Goal: Find specific page/section: Find specific page/section

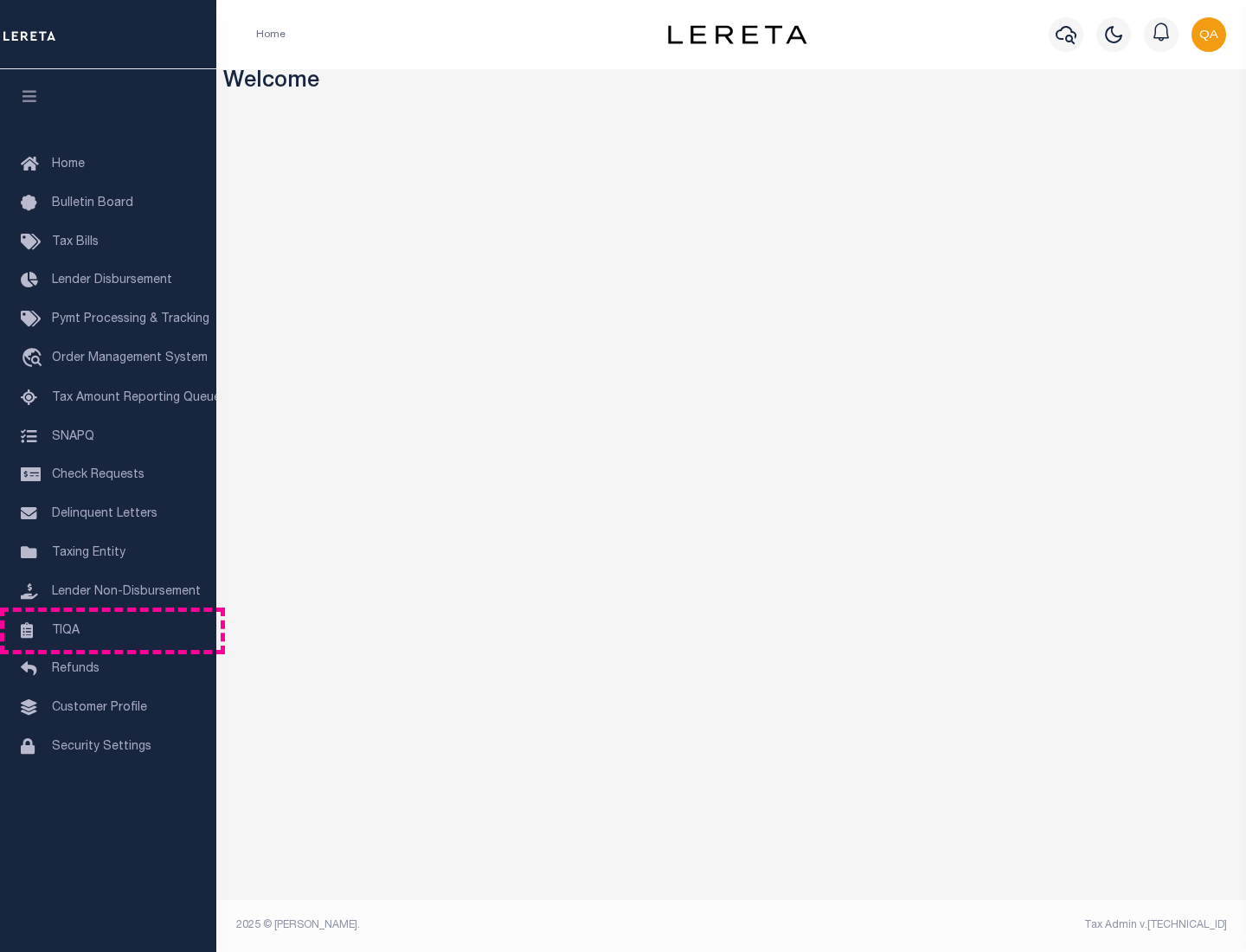
click at [108, 630] on link "TIQA" at bounding box center [107, 630] width 216 height 39
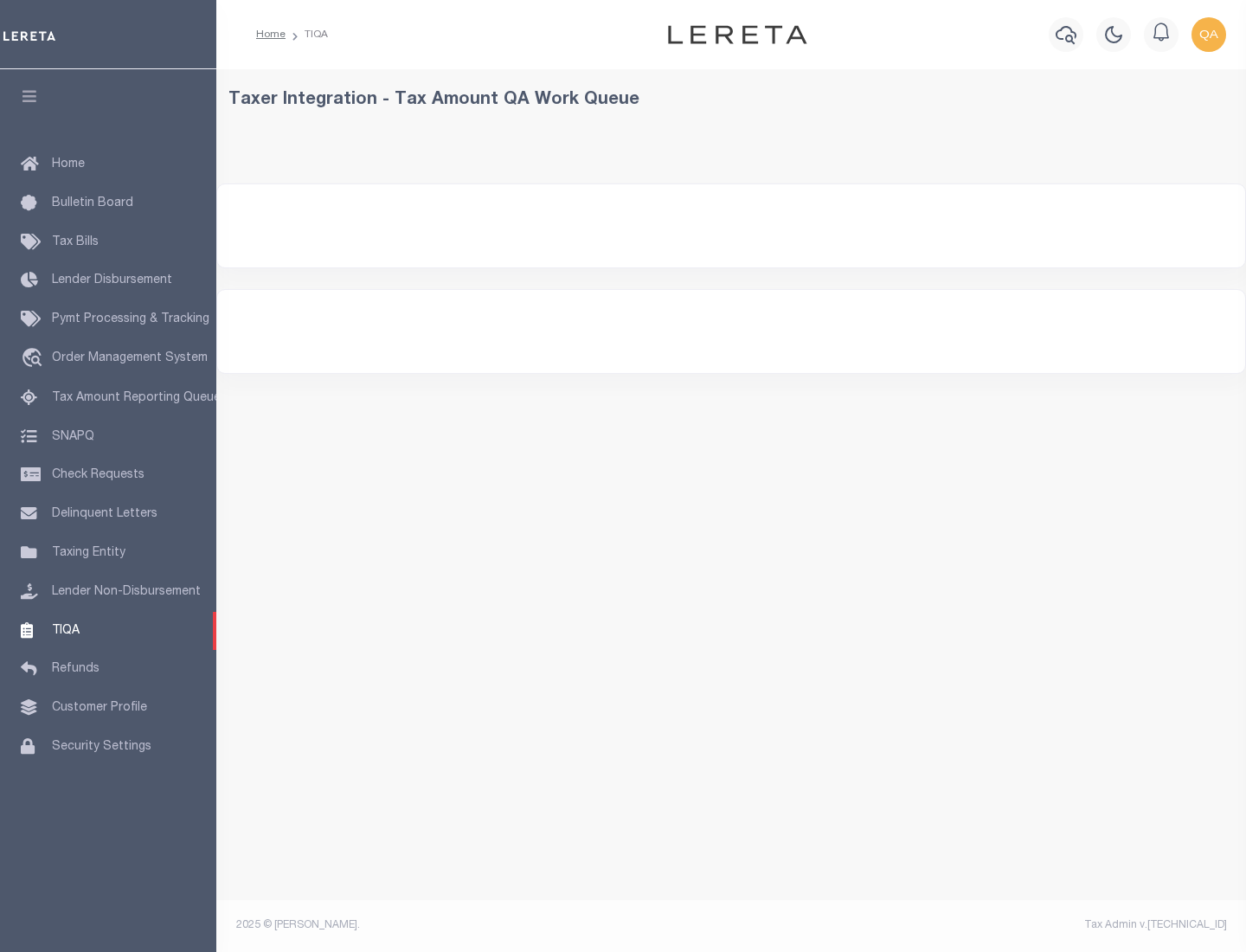
select select "200"
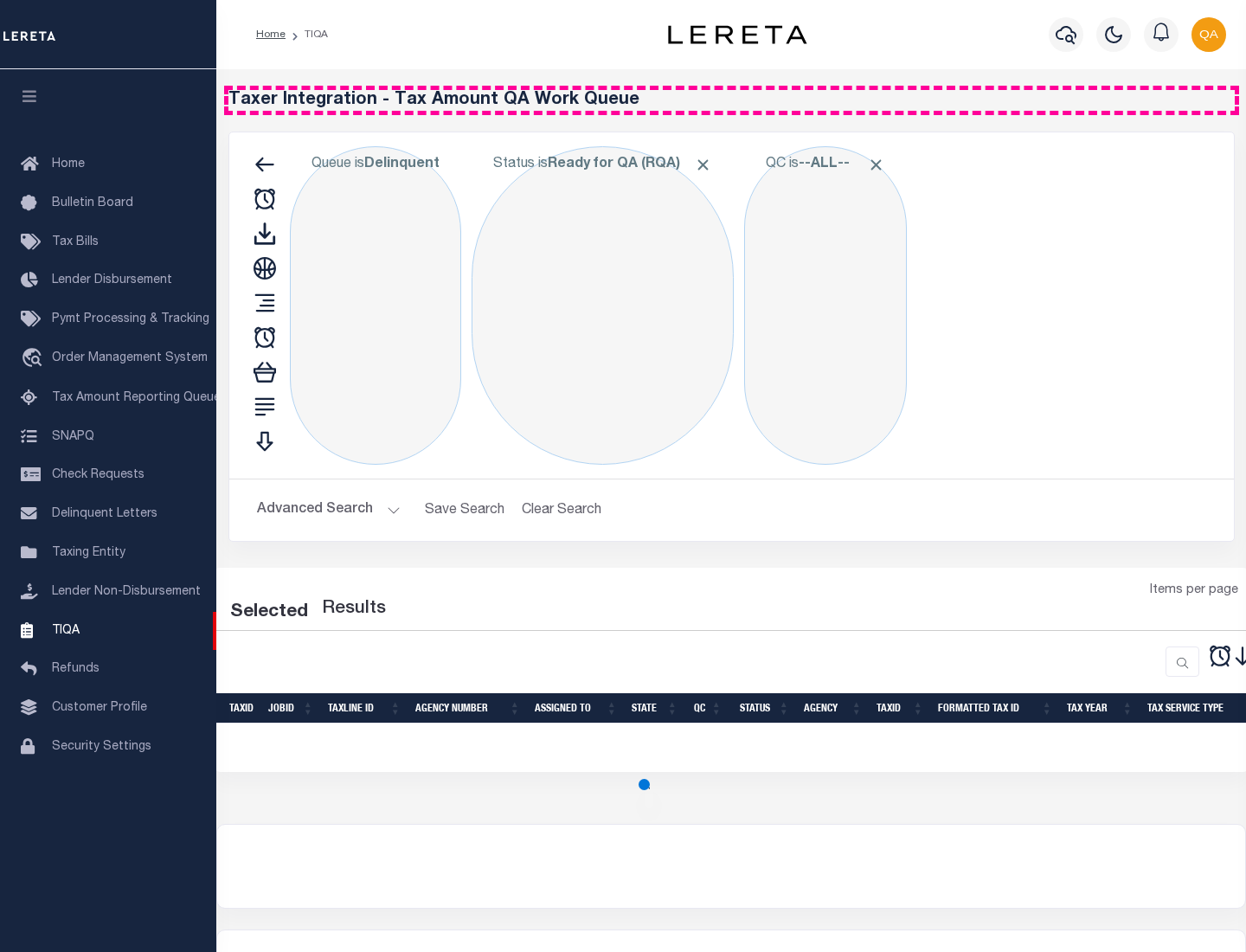
select select "200"
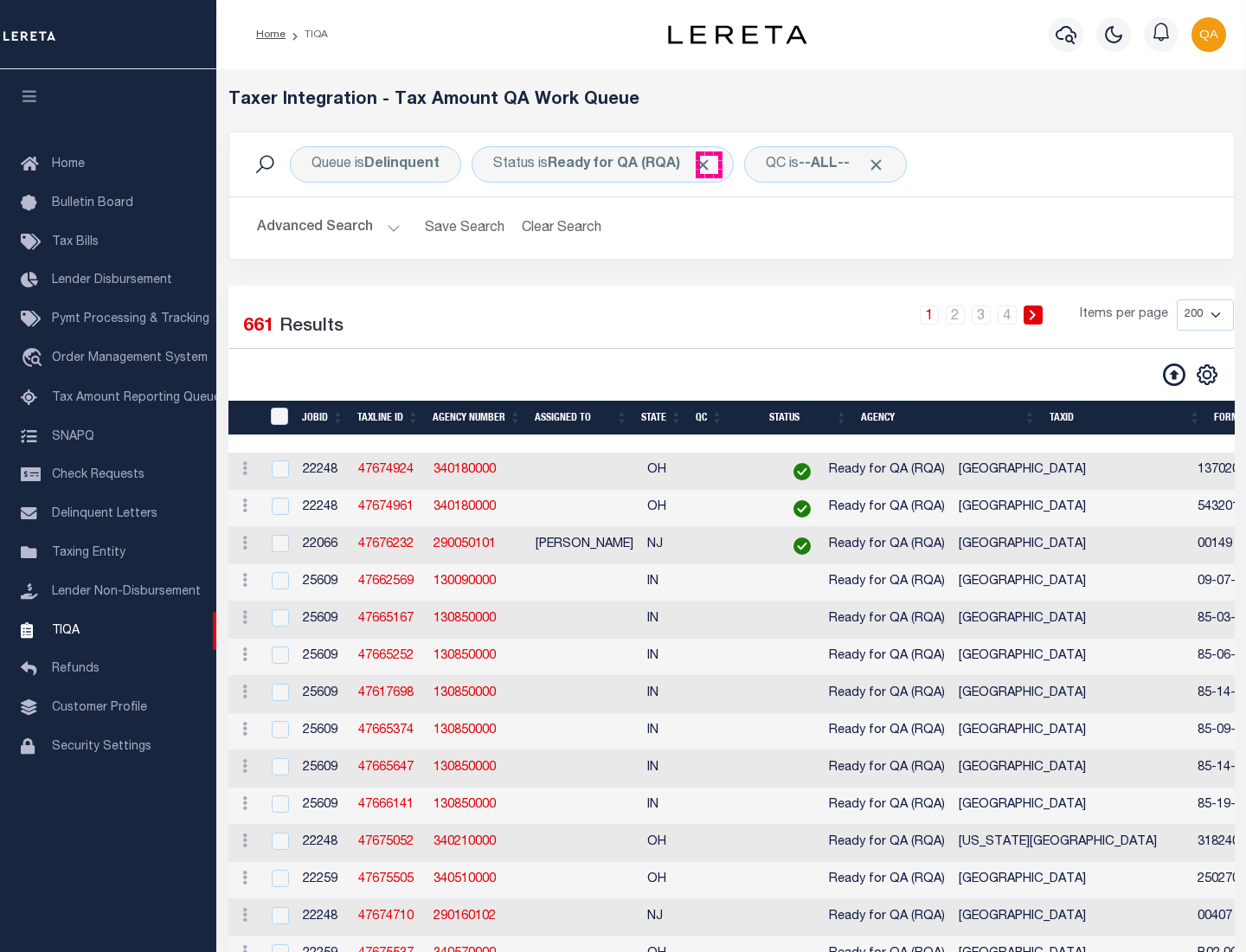
click at [709, 164] on span "Click to Remove" at bounding box center [703, 165] width 18 height 18
